Goal: Navigation & Orientation: Find specific page/section

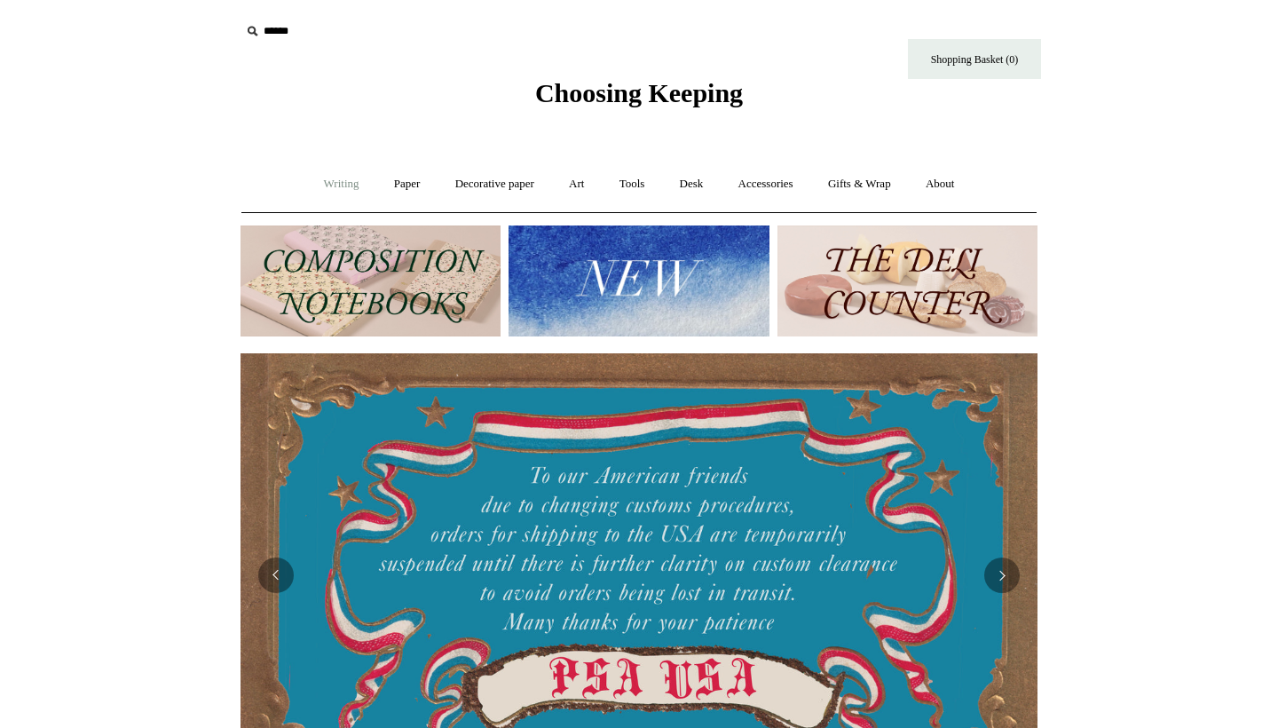
click at [327, 181] on link "Writing +" at bounding box center [341, 184] width 67 height 47
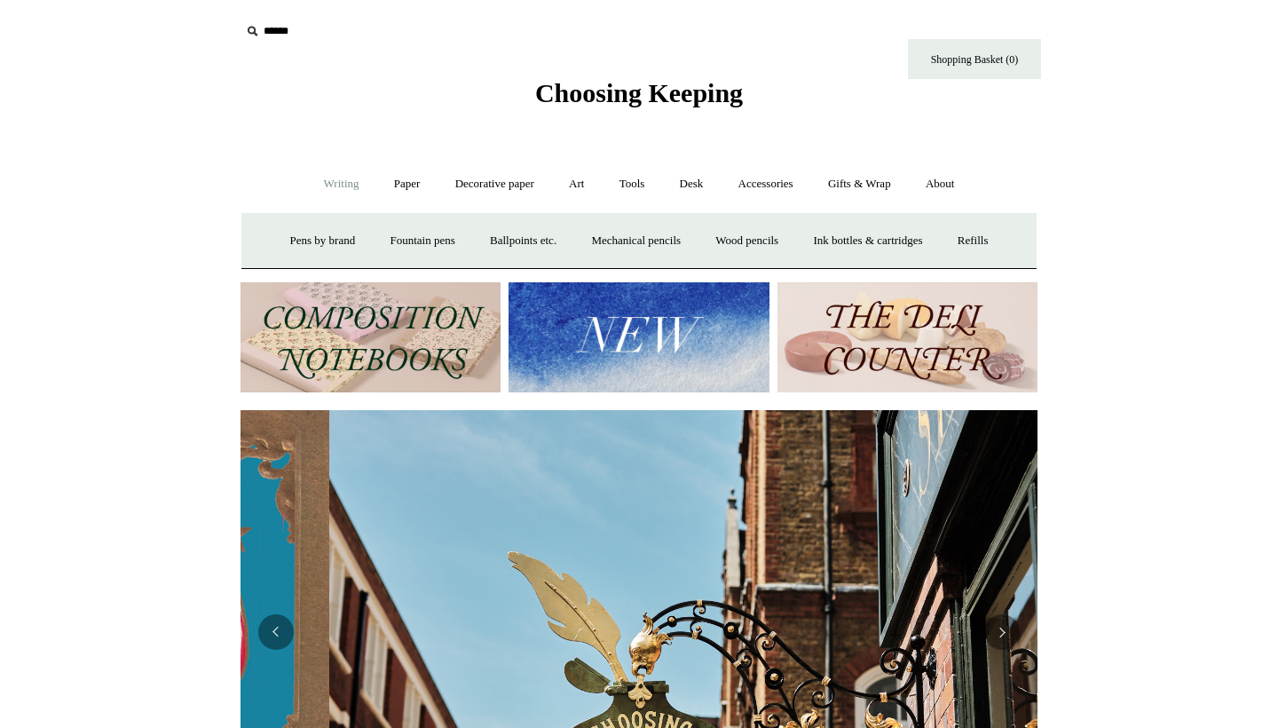
scroll to position [0, 797]
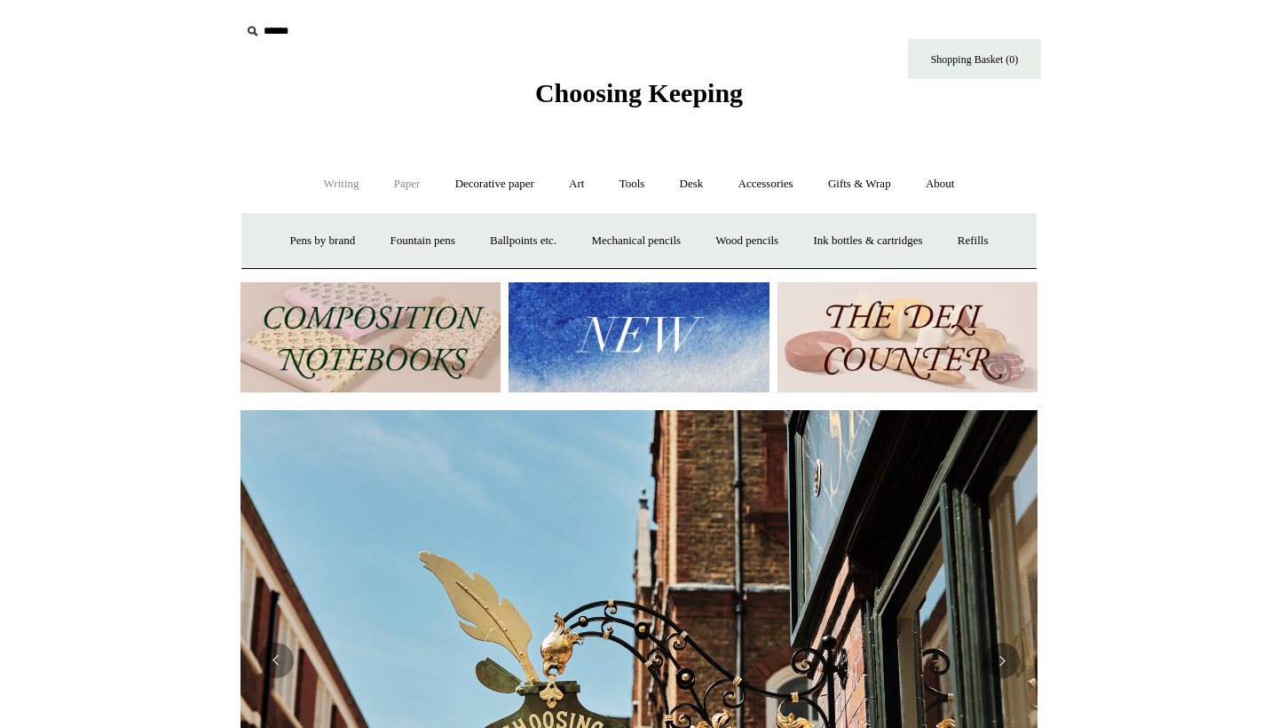
click at [402, 190] on link "Paper +" at bounding box center [407, 184] width 59 height 47
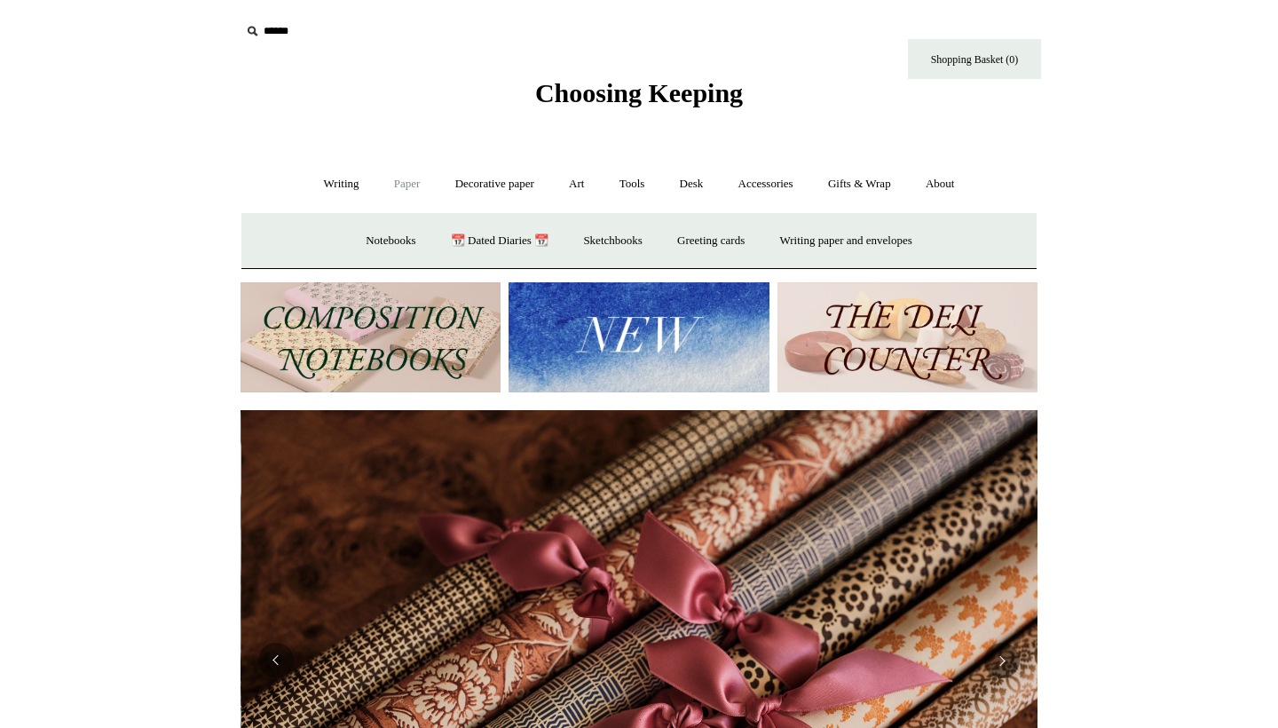
scroll to position [0, 1595]
click at [382, 240] on link "Notebooks +" at bounding box center [391, 241] width 82 height 47
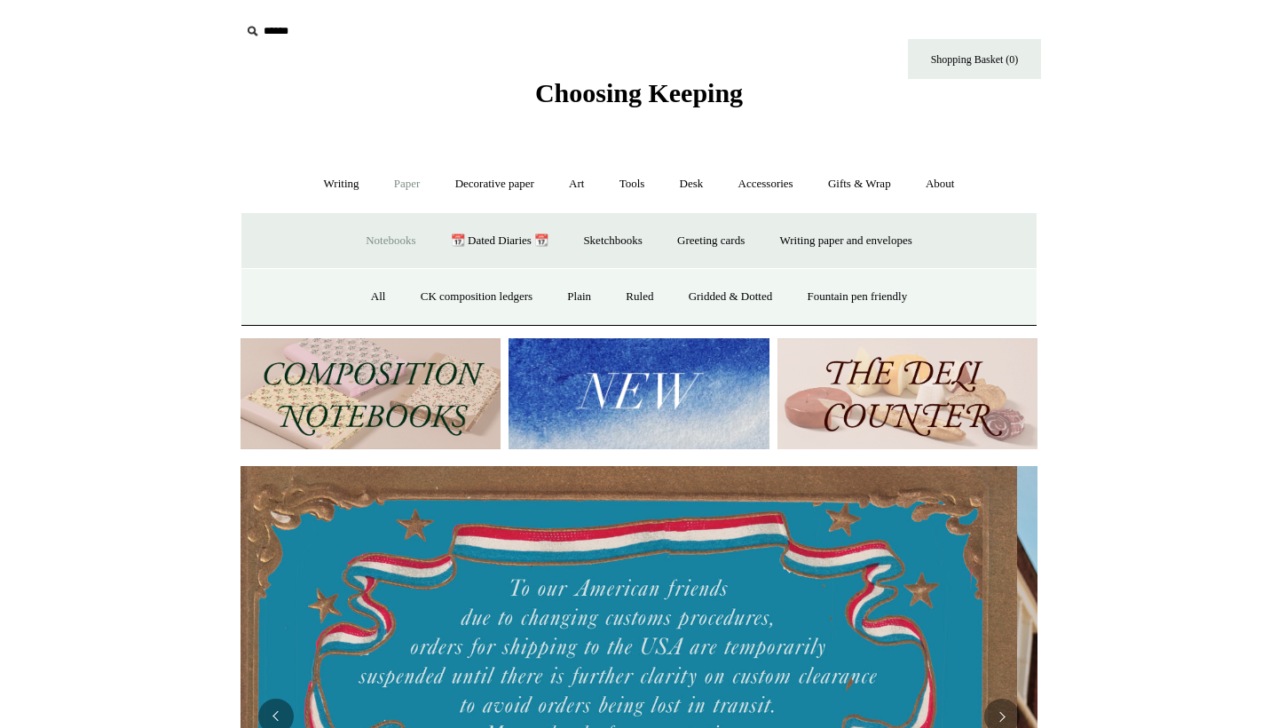
scroll to position [0, 0]
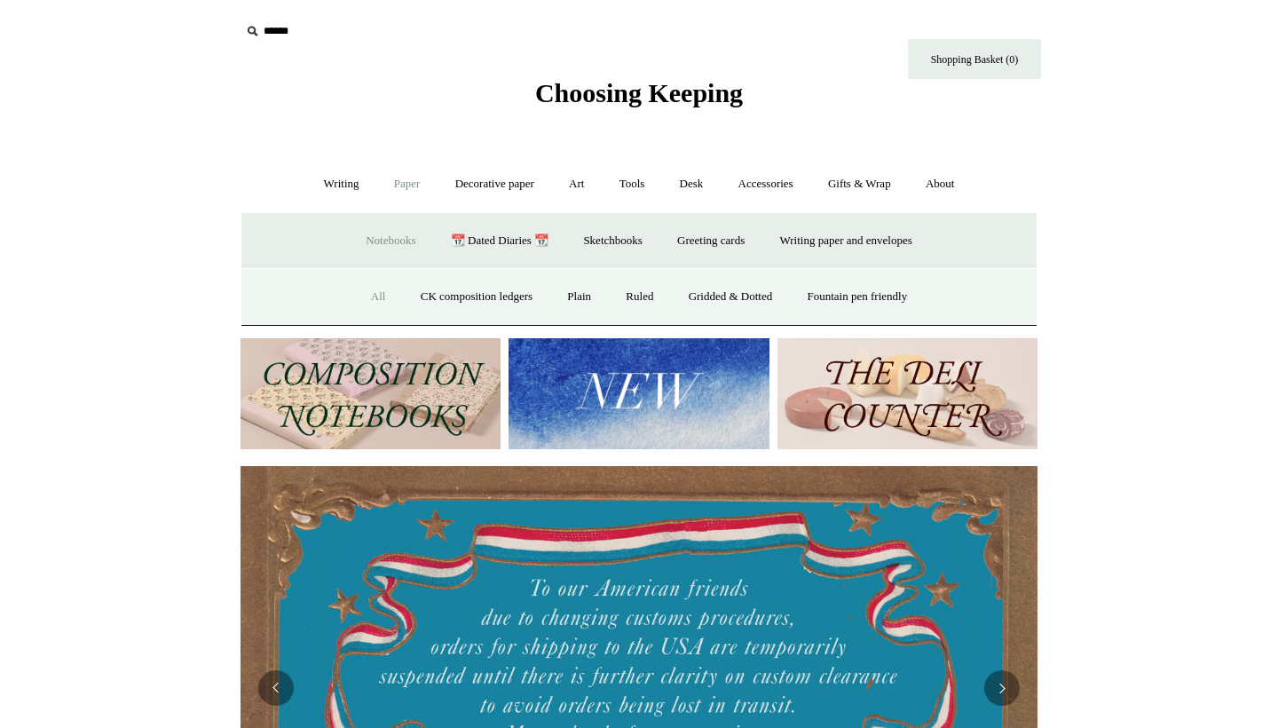
click at [363, 290] on link "All" at bounding box center [378, 296] width 47 height 47
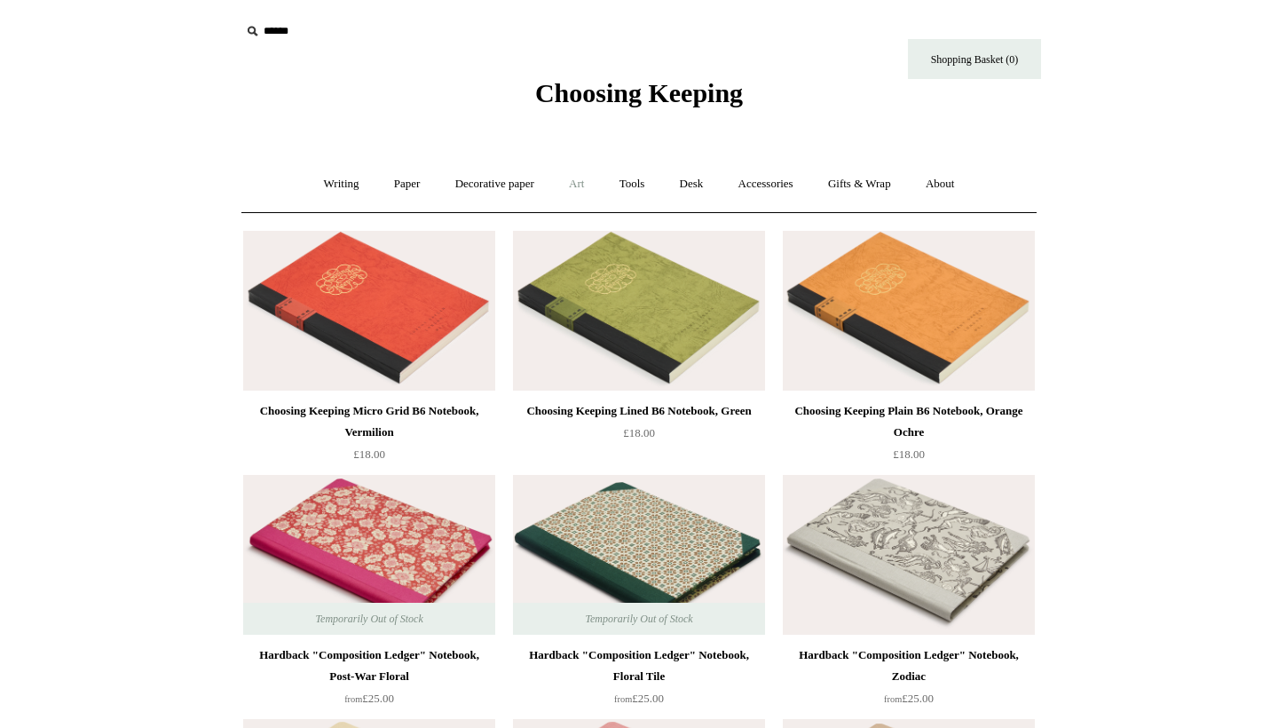
click at [589, 189] on link "Art +" at bounding box center [576, 184] width 47 height 47
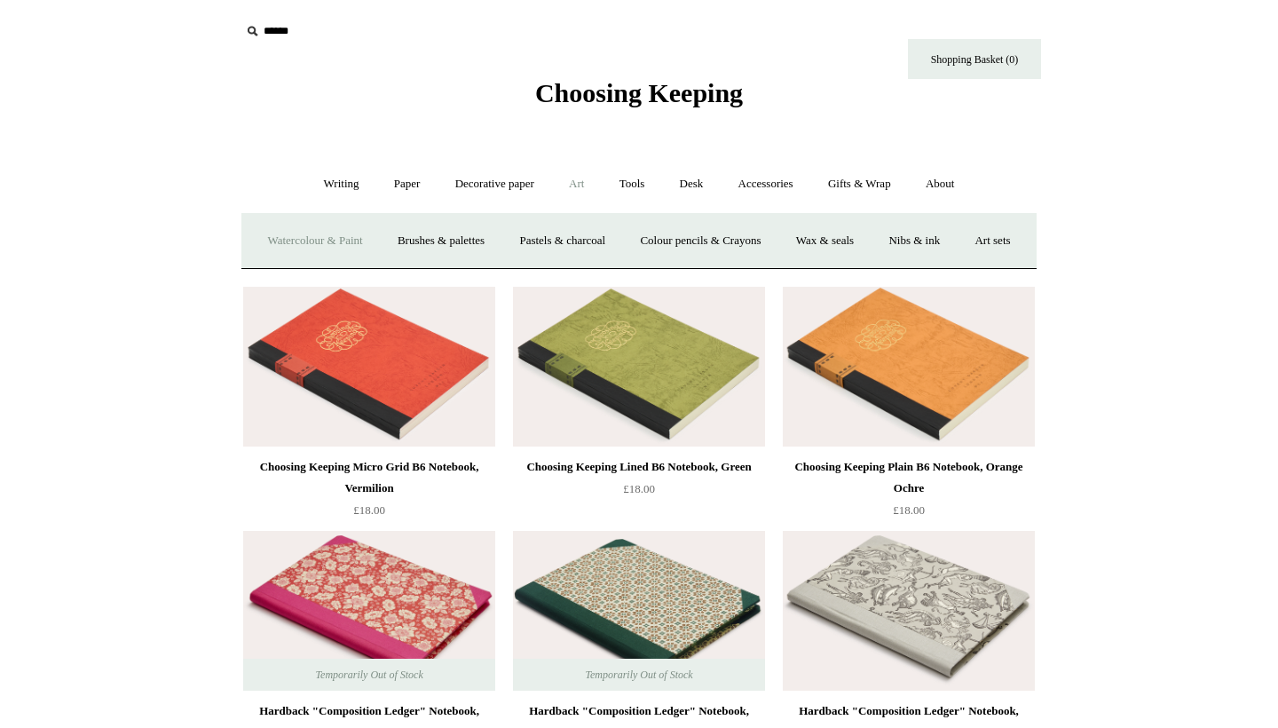
click at [332, 244] on link "Watercolour & Paint" at bounding box center [314, 241] width 127 height 47
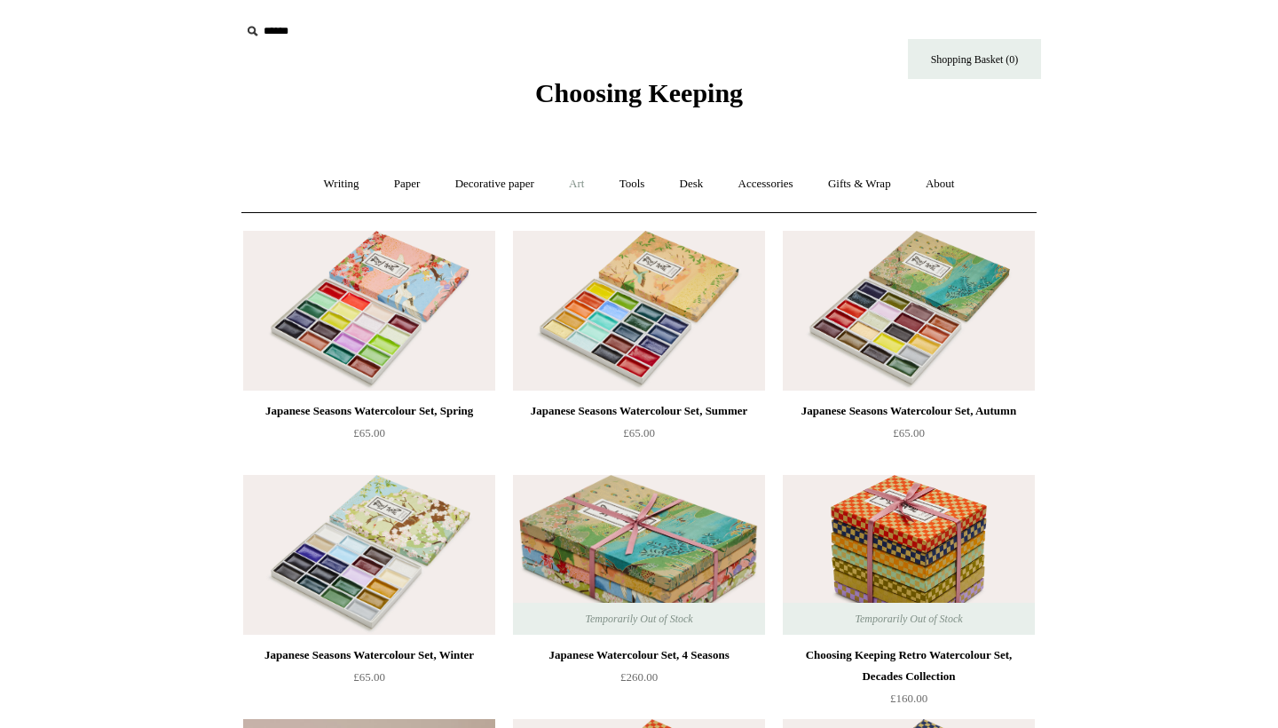
click at [580, 177] on link "Art +" at bounding box center [576, 184] width 47 height 47
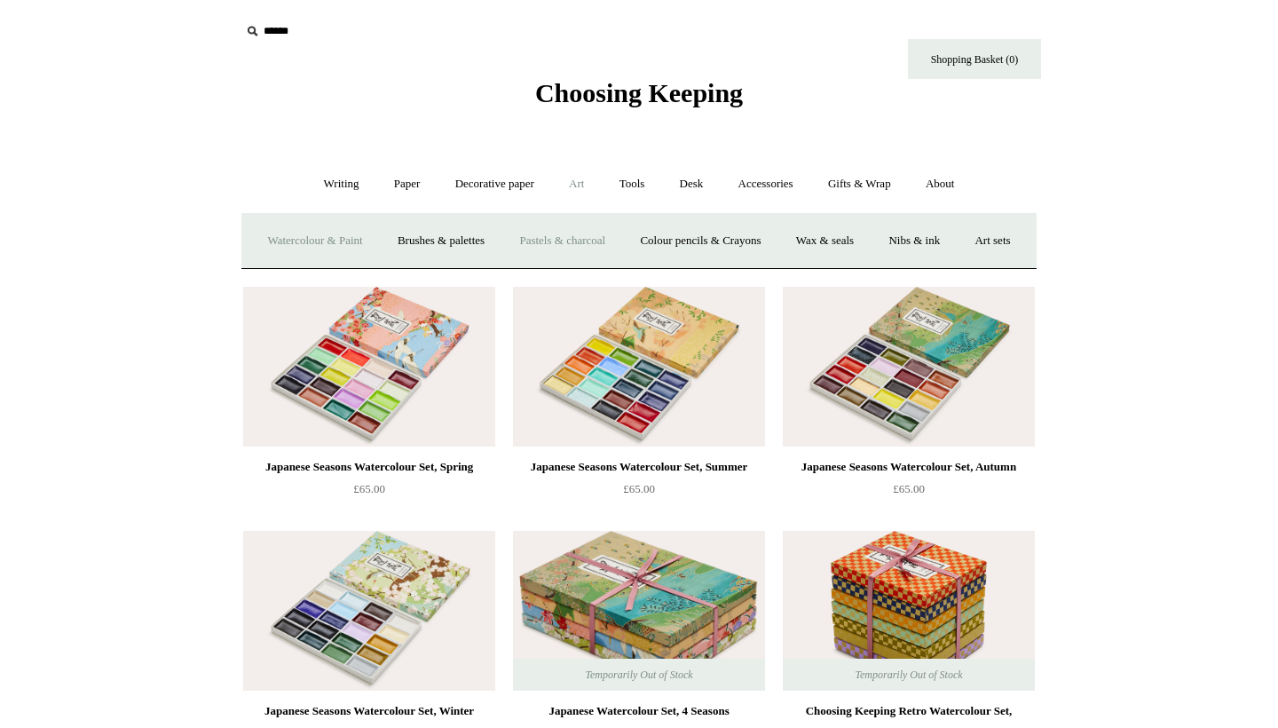
click at [561, 246] on link "Pastels & charcoal" at bounding box center [562, 241] width 118 height 47
